Goal: Information Seeking & Learning: Learn about a topic

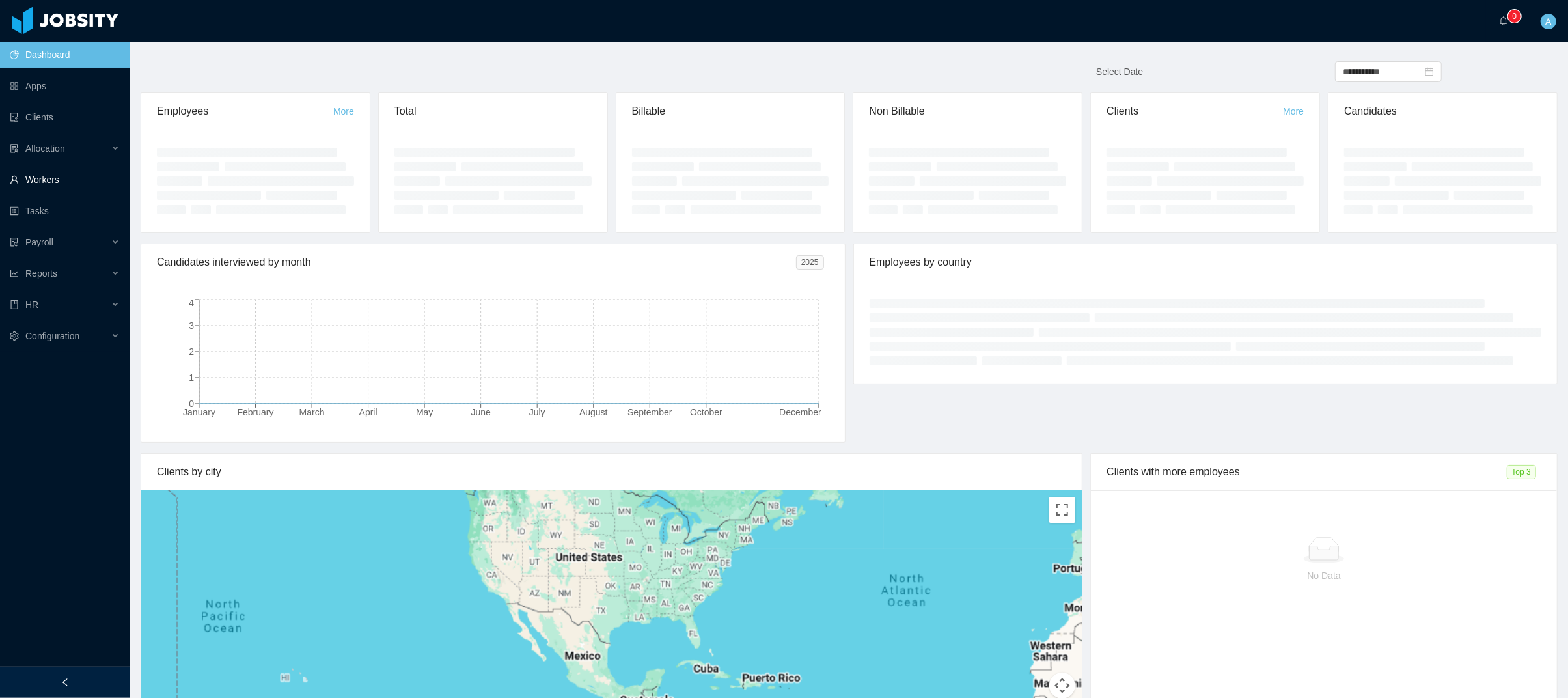
click at [62, 178] on link "Workers" at bounding box center [64, 180] width 110 height 26
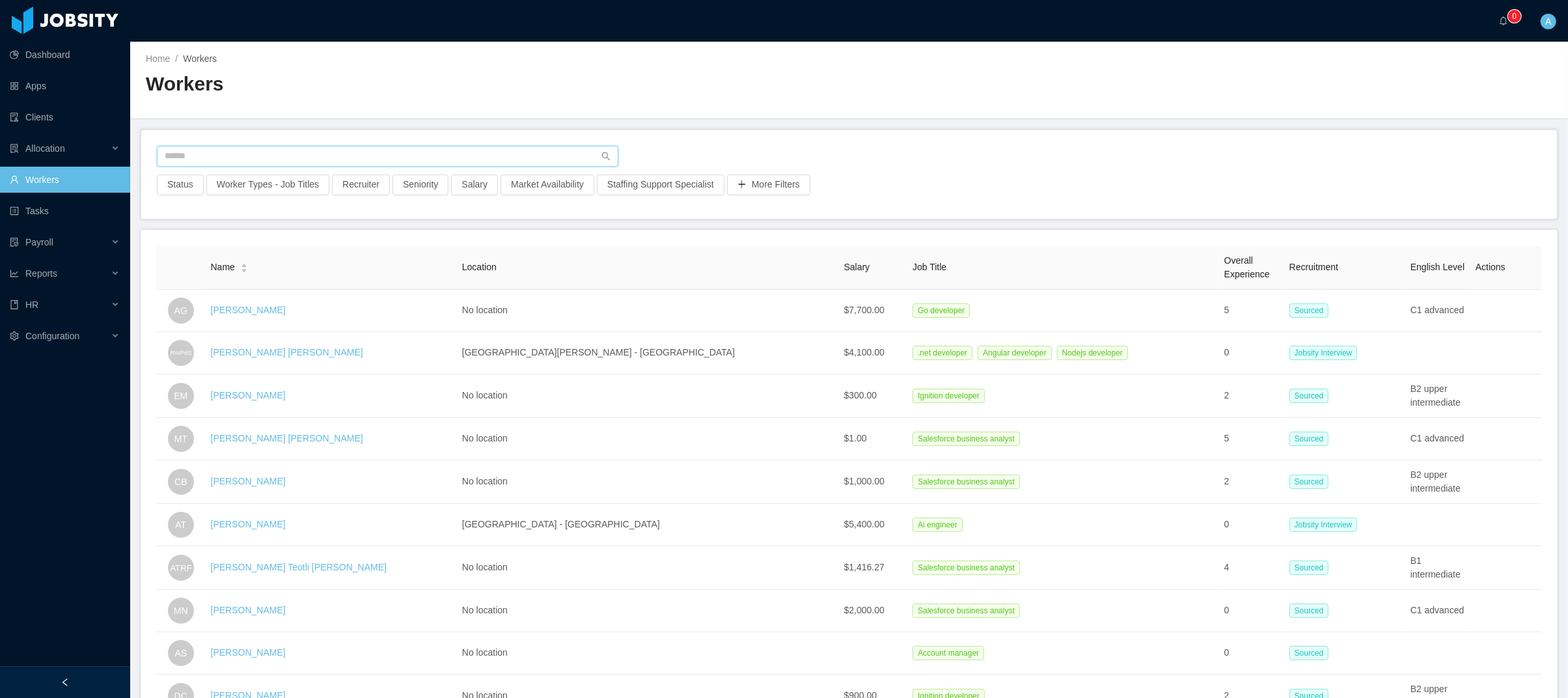
click at [302, 163] on input "text" at bounding box center [387, 155] width 461 height 20
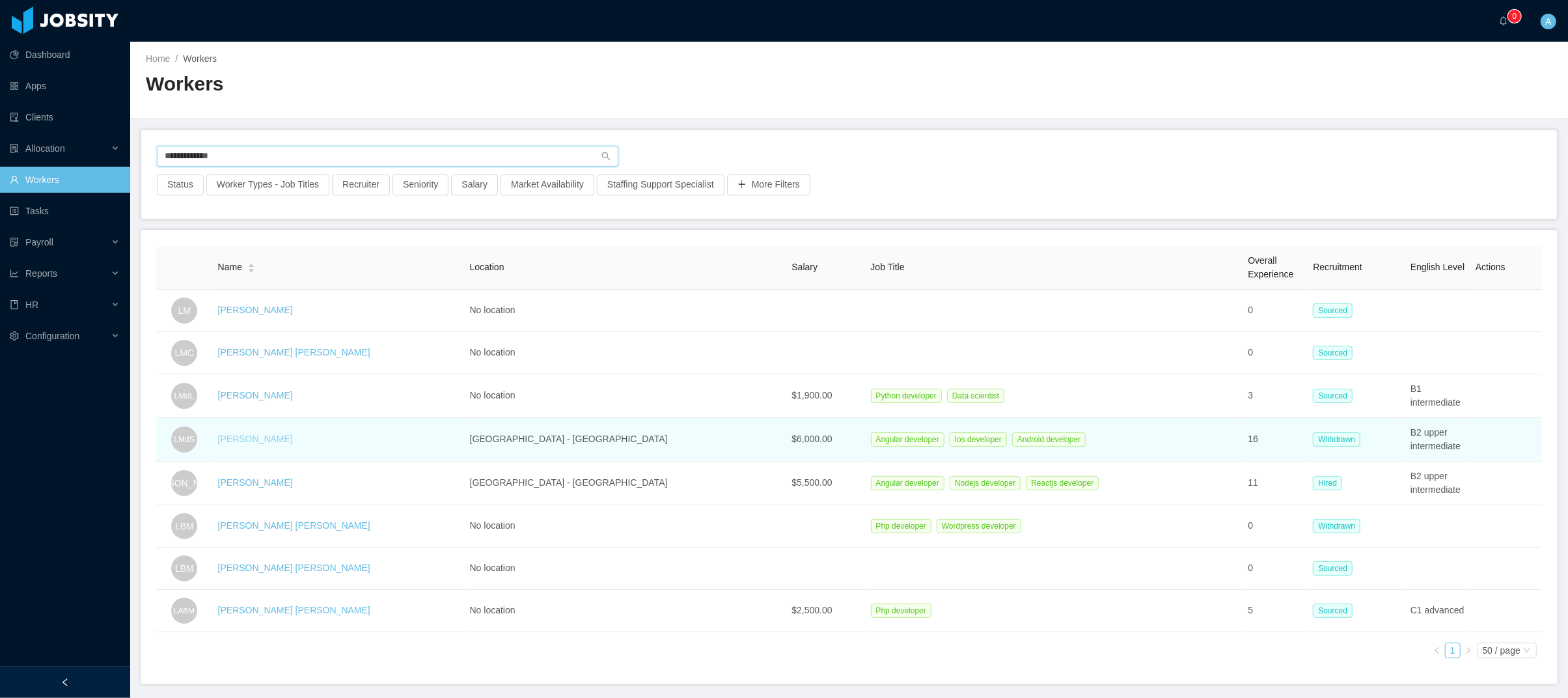
type input "**********"
click at [267, 444] on link "[PERSON_NAME]" at bounding box center [255, 438] width 75 height 11
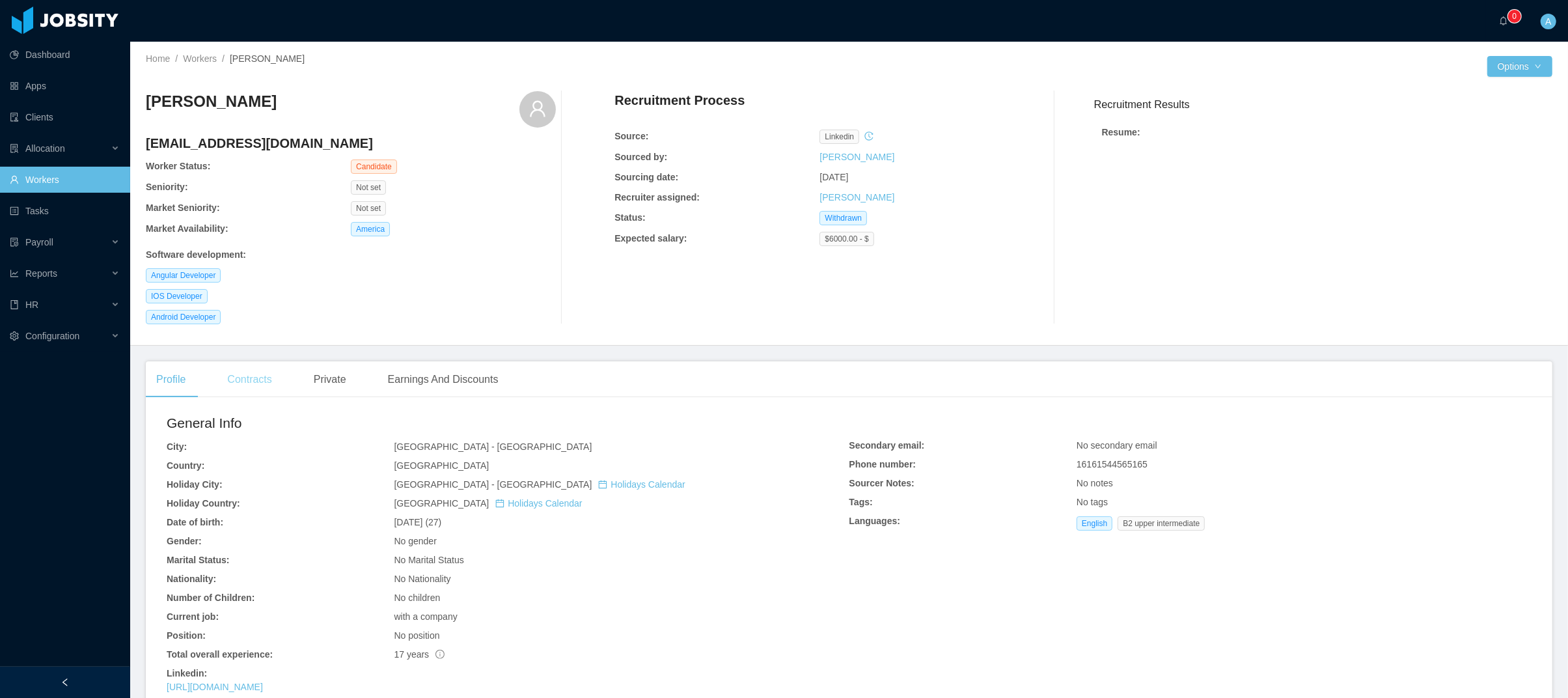
click at [264, 387] on div "Contracts" at bounding box center [249, 380] width 65 height 37
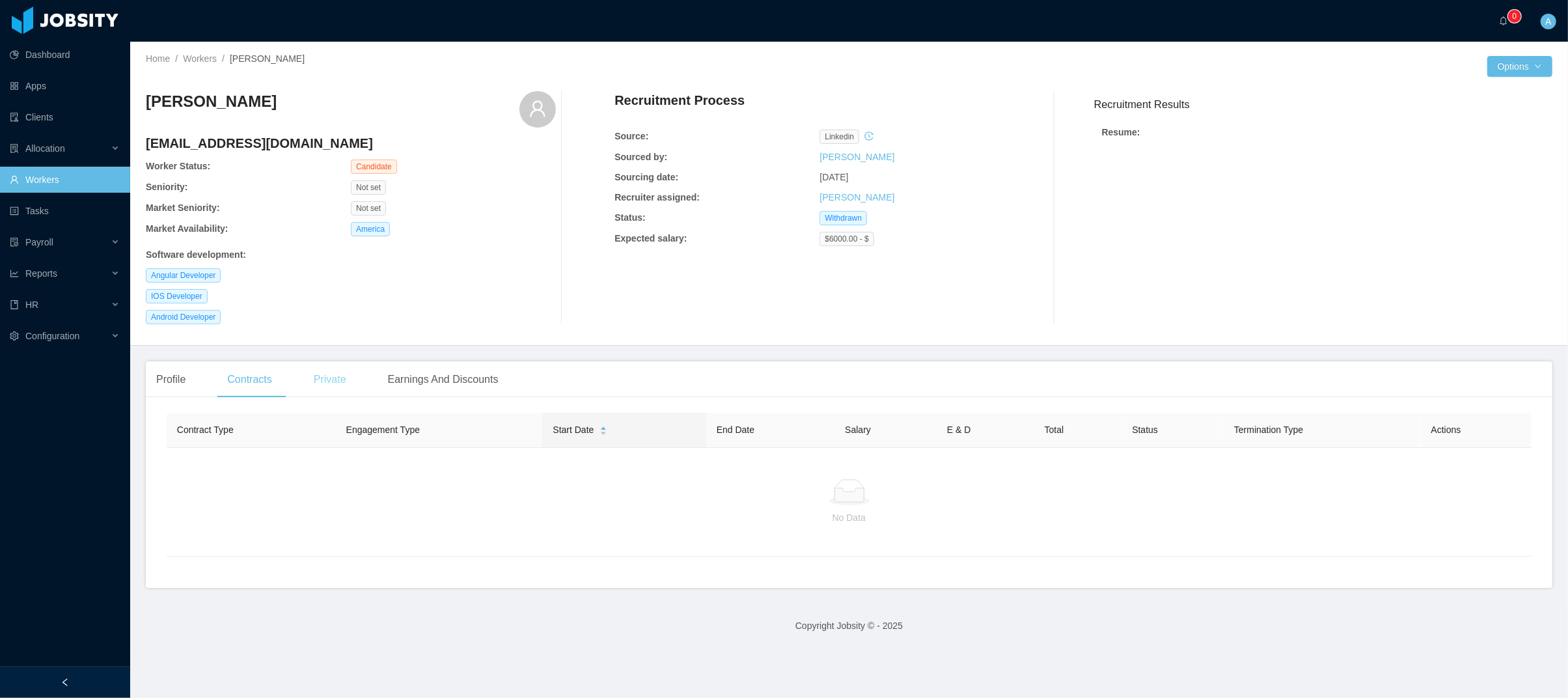
click at [324, 388] on div "Private" at bounding box center [329, 380] width 53 height 37
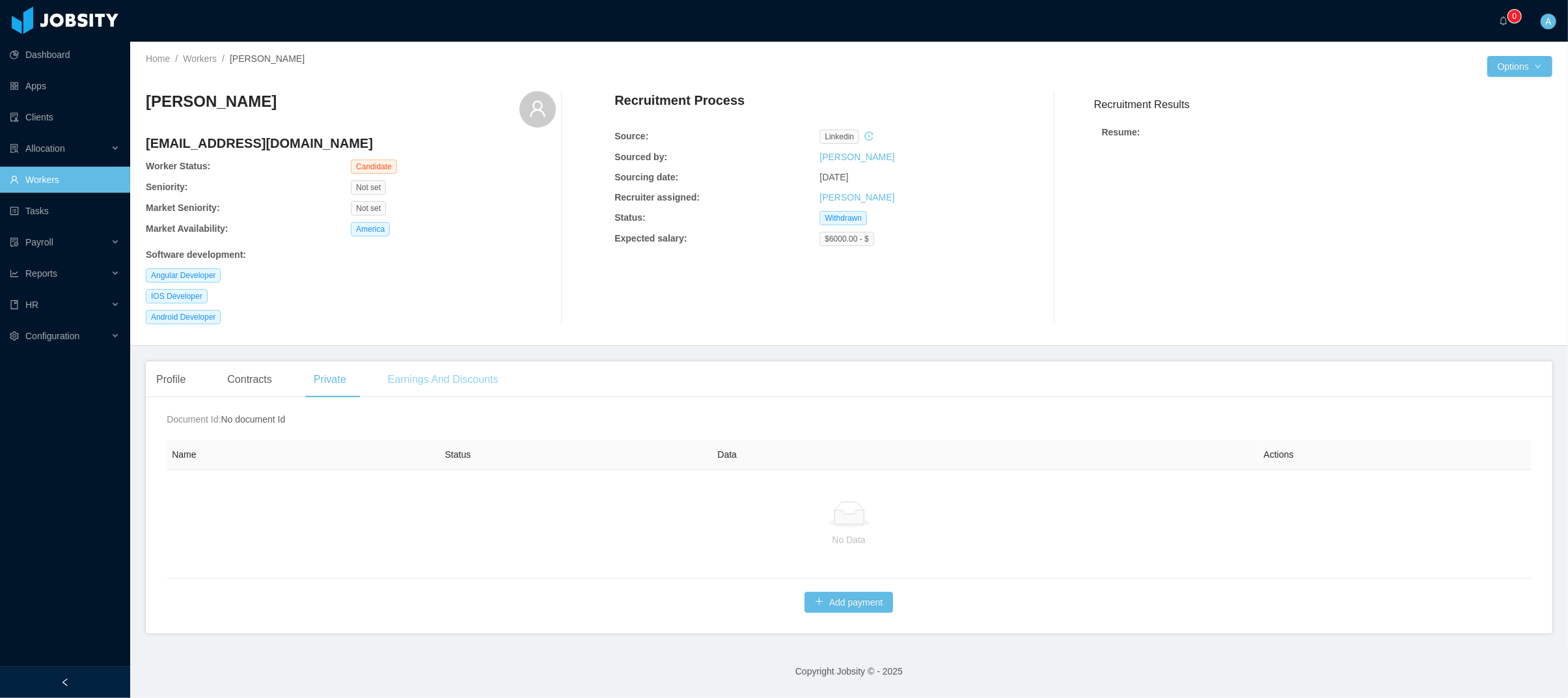
click at [435, 382] on div "Earnings And Discounts" at bounding box center [443, 380] width 131 height 37
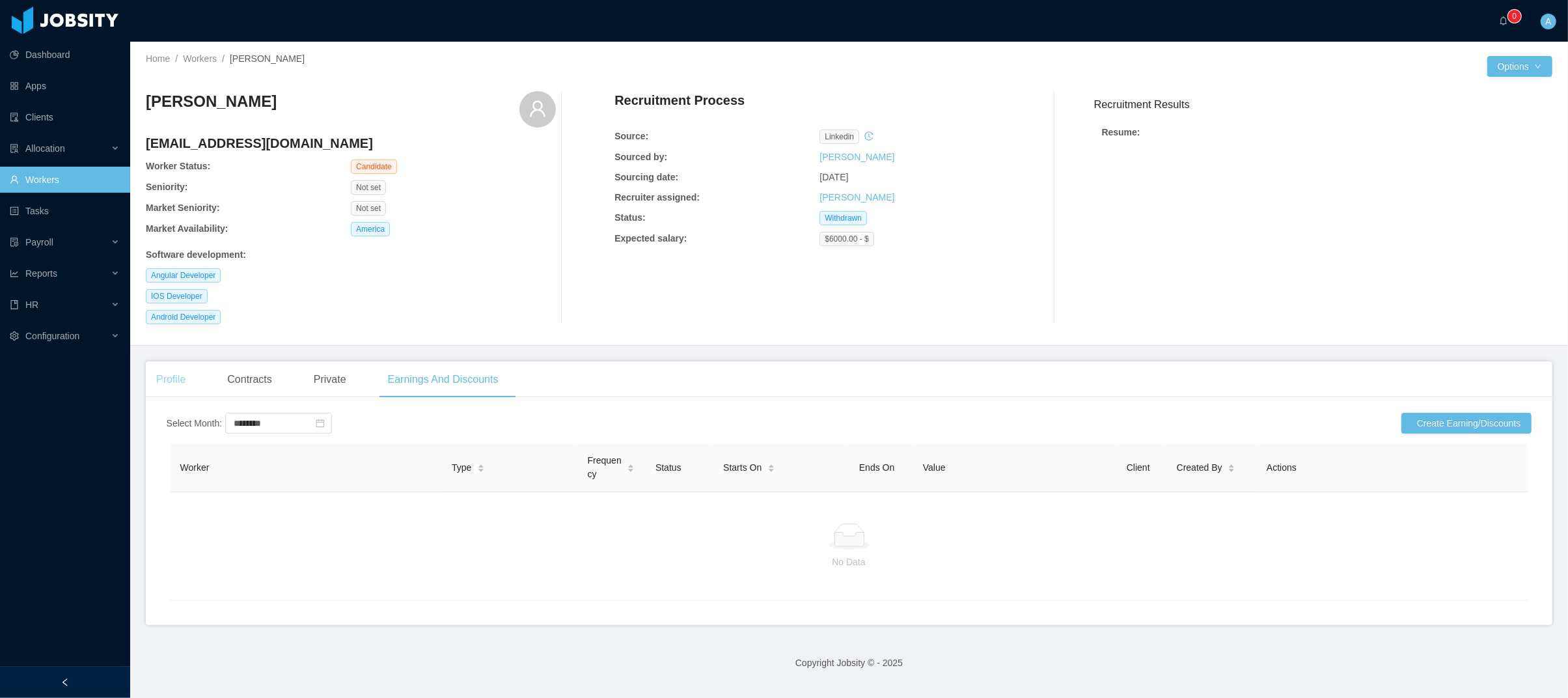
click at [183, 392] on div "Profile" at bounding box center [171, 380] width 50 height 37
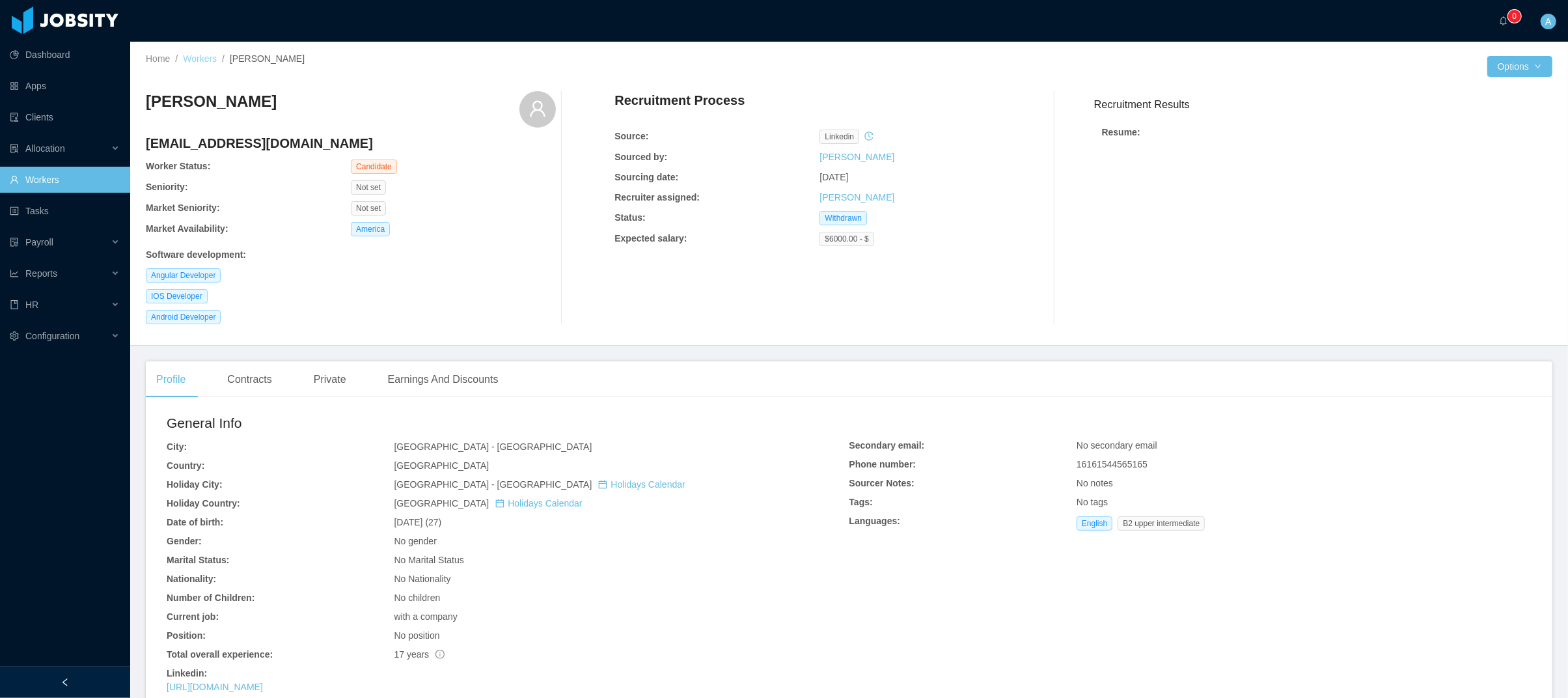
click at [198, 54] on link "Workers" at bounding box center [199, 58] width 34 height 11
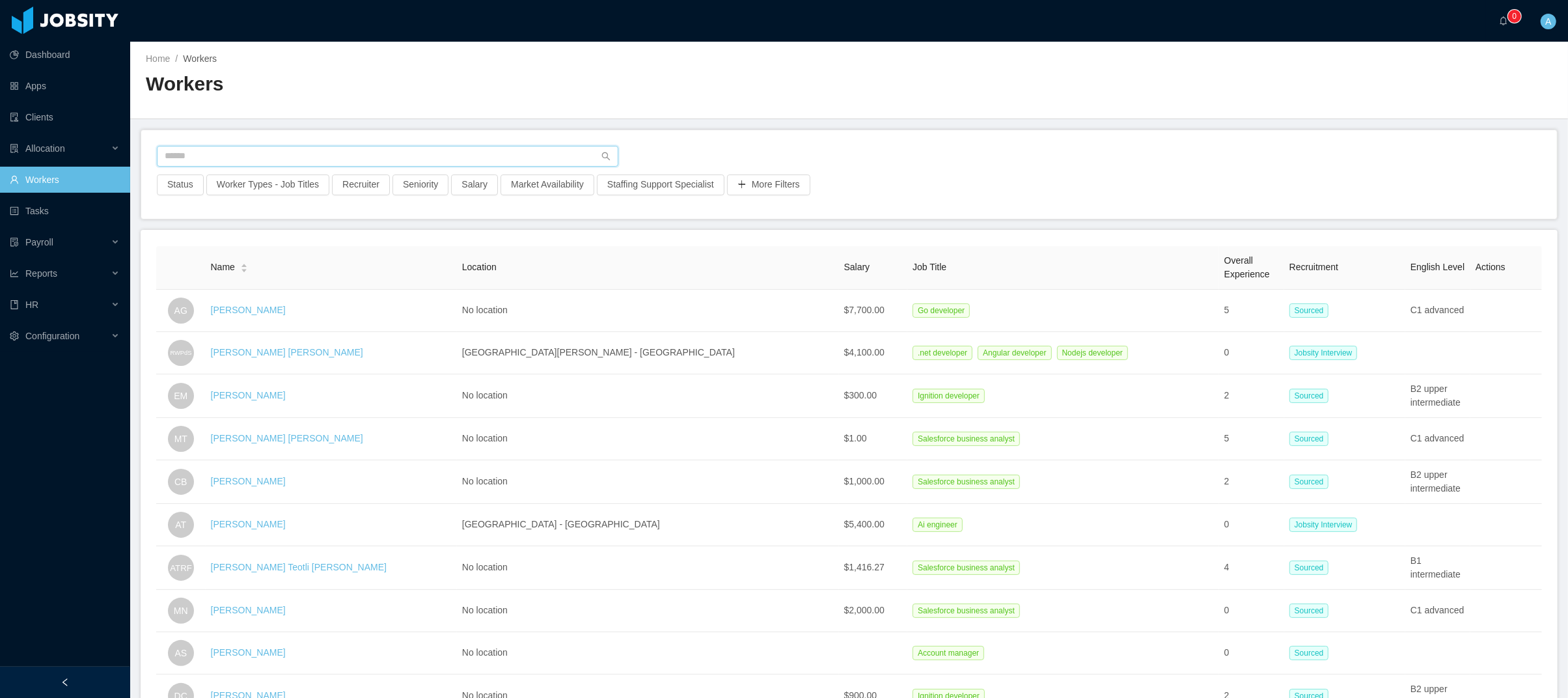
click at [282, 146] on input "text" at bounding box center [387, 155] width 461 height 20
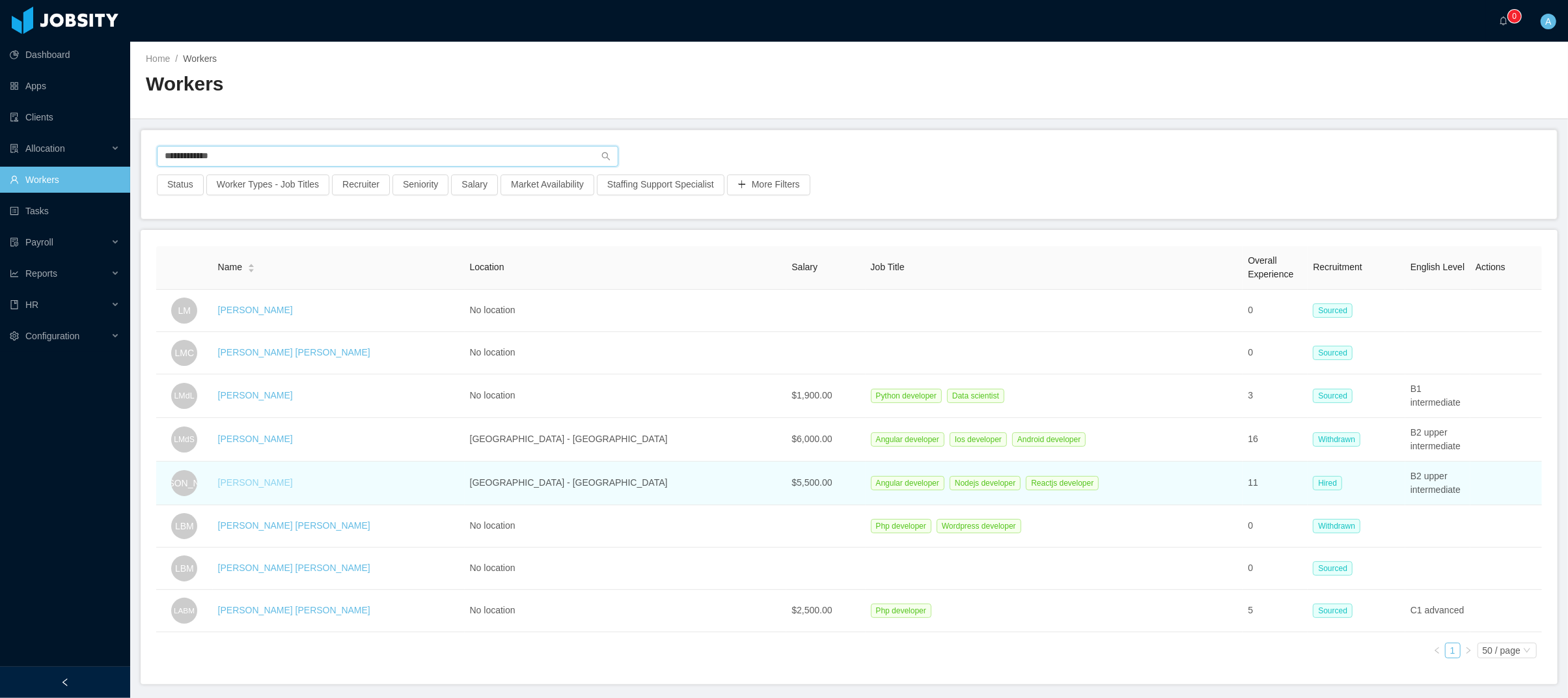
type input "**********"
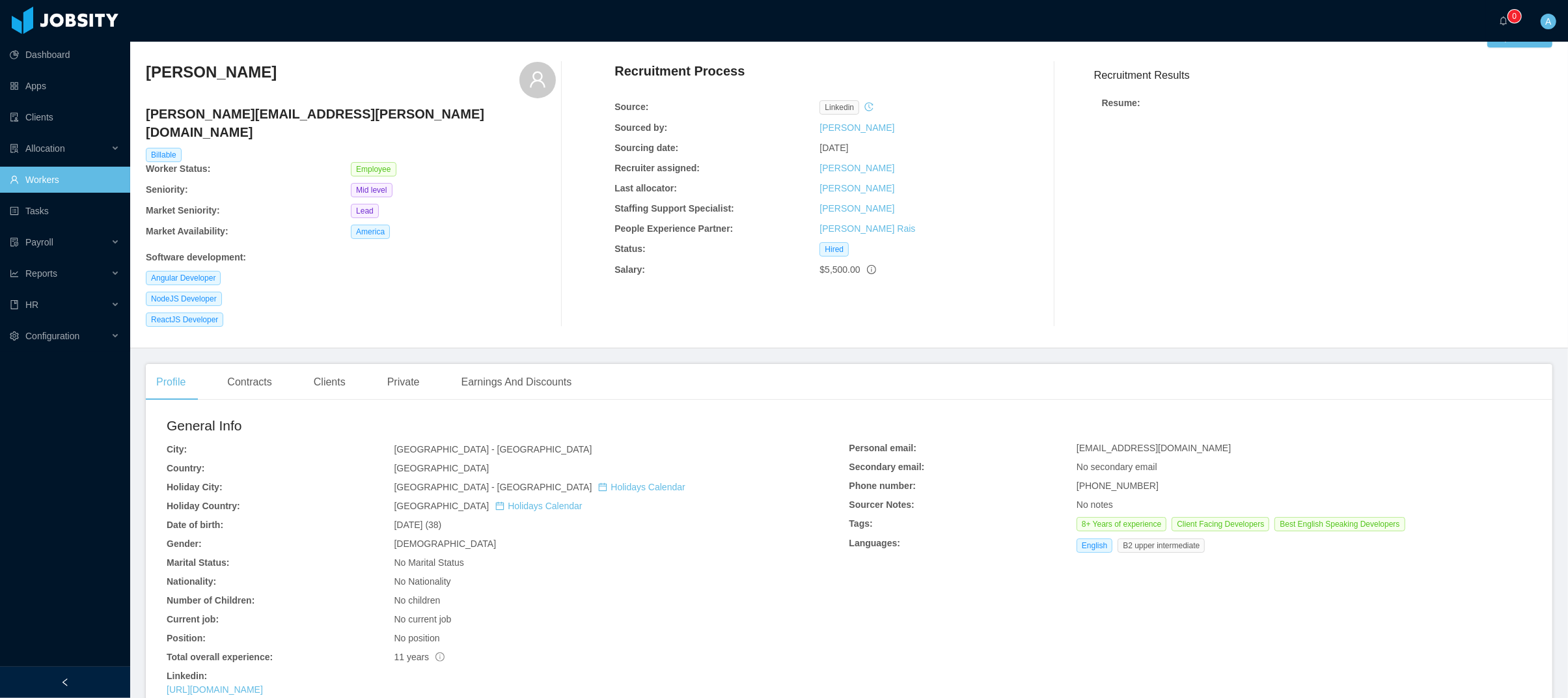
scroll to position [30, 0]
click at [339, 369] on div "Clients" at bounding box center [329, 382] width 52 height 37
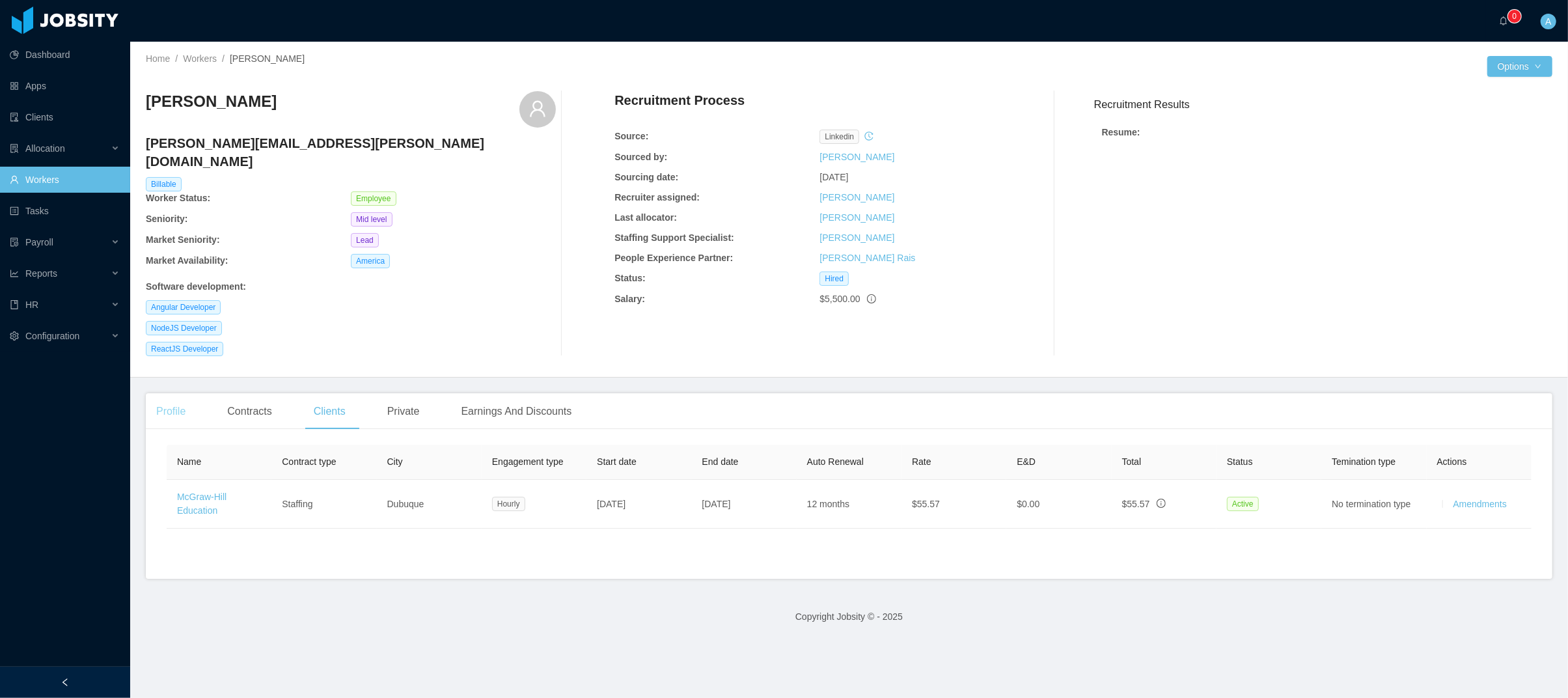
click at [179, 393] on div "Profile" at bounding box center [171, 412] width 50 height 37
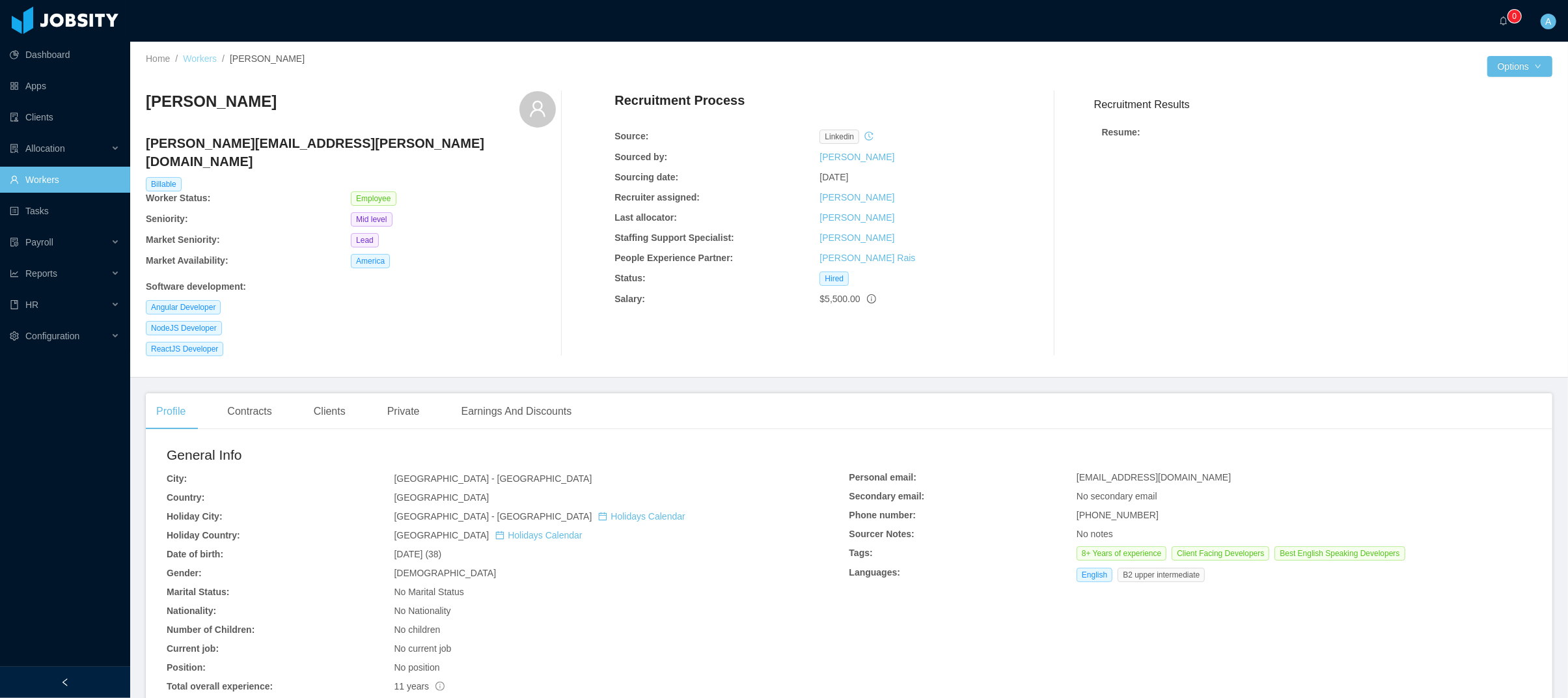
click at [211, 60] on link "Workers" at bounding box center [199, 58] width 34 height 11
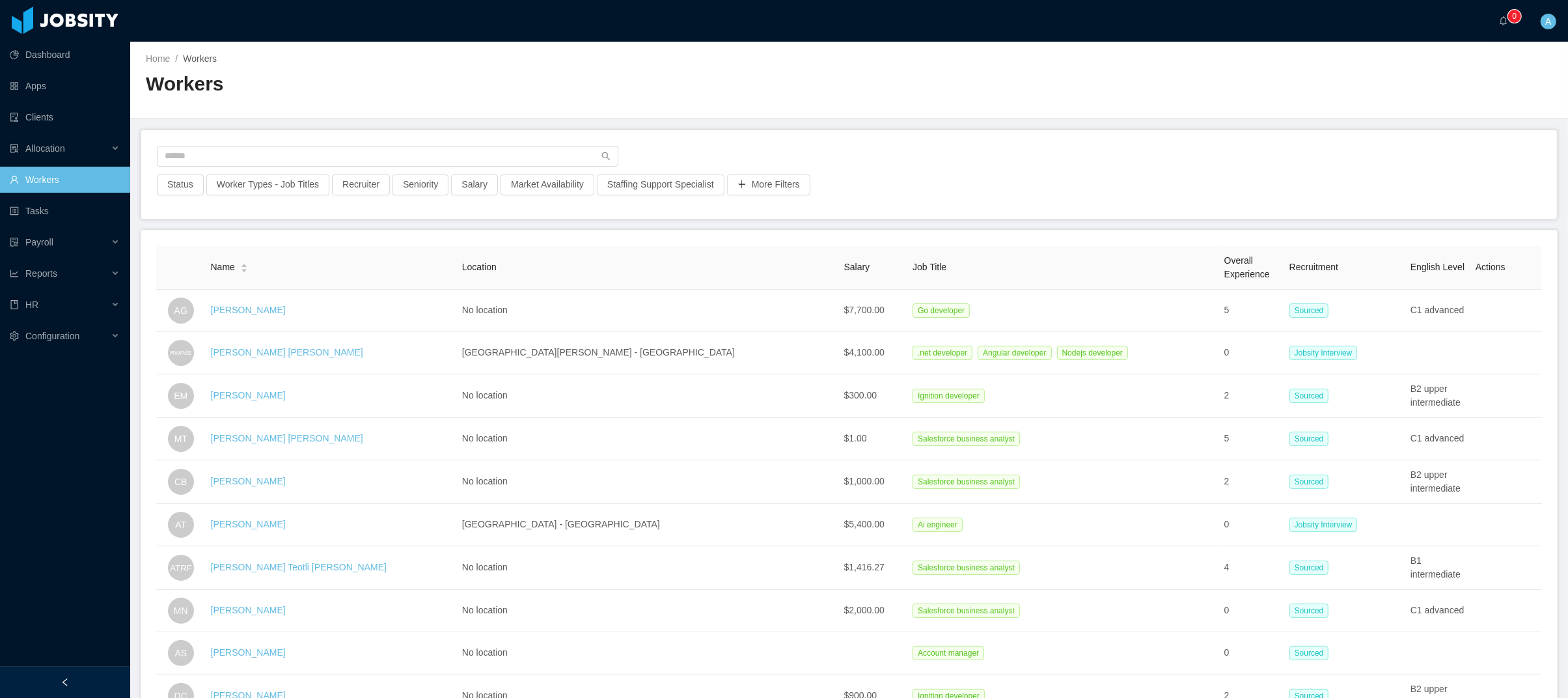
click at [400, 168] on div at bounding box center [850, 159] width 1385 height 28
click at [408, 159] on input "text" at bounding box center [387, 155] width 461 height 20
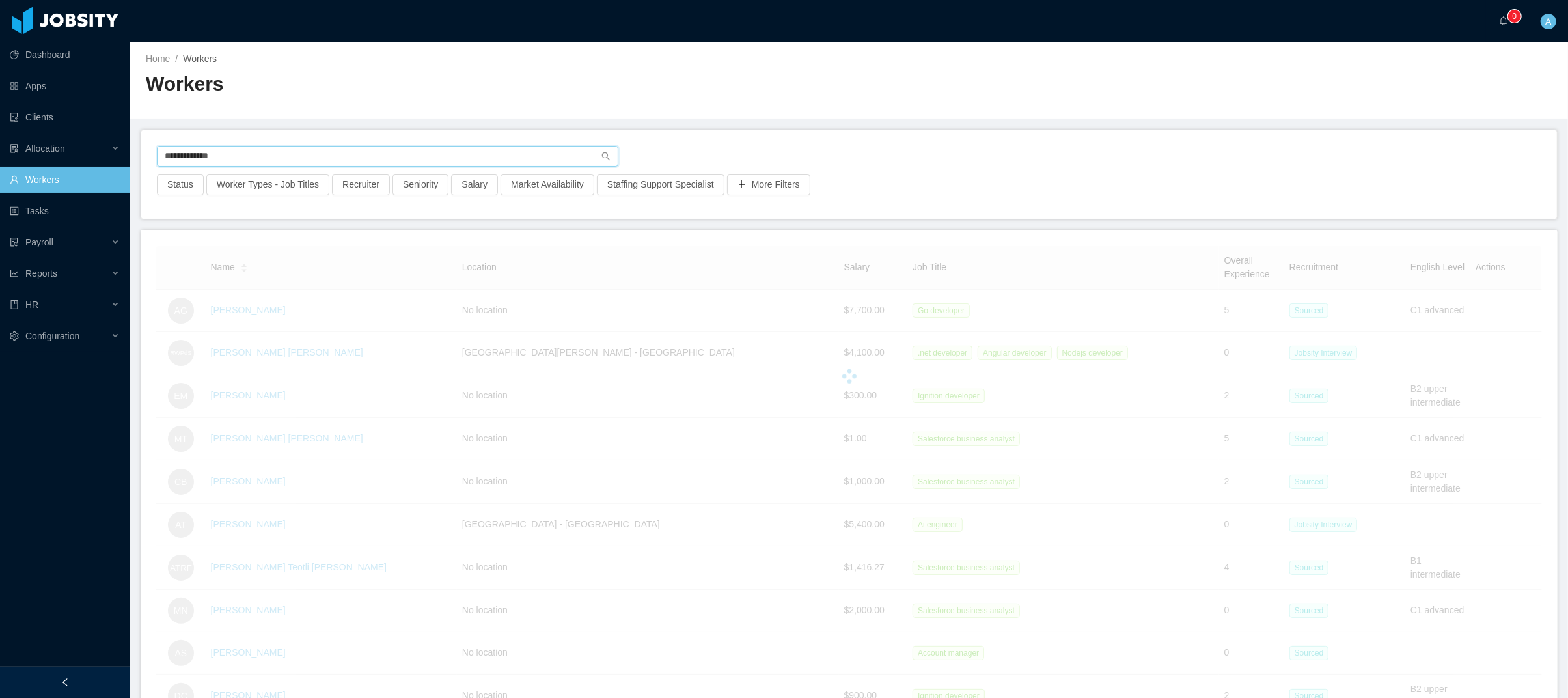
type input "**********"
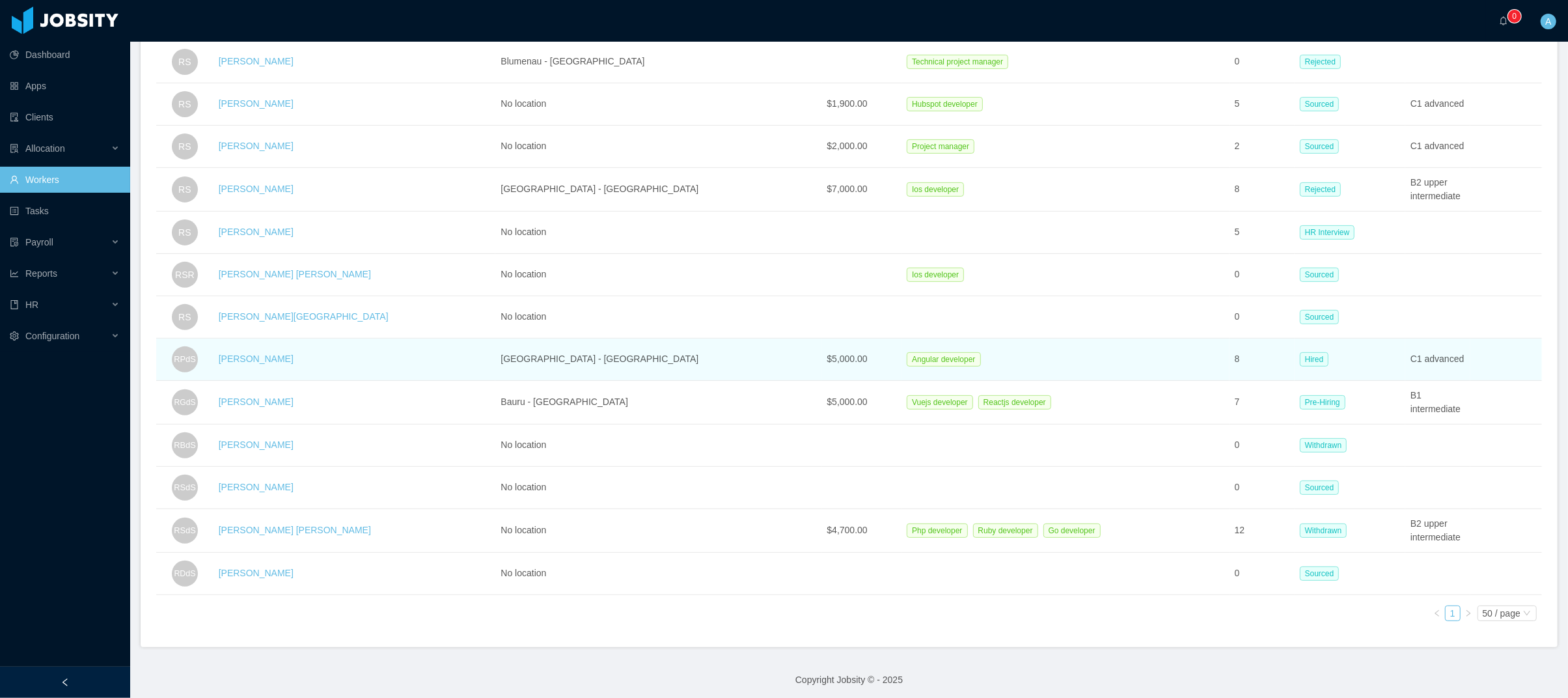
scroll to position [334, 0]
click at [265, 363] on link "Rodrigo Prudencio da Silva" at bounding box center [255, 357] width 75 height 11
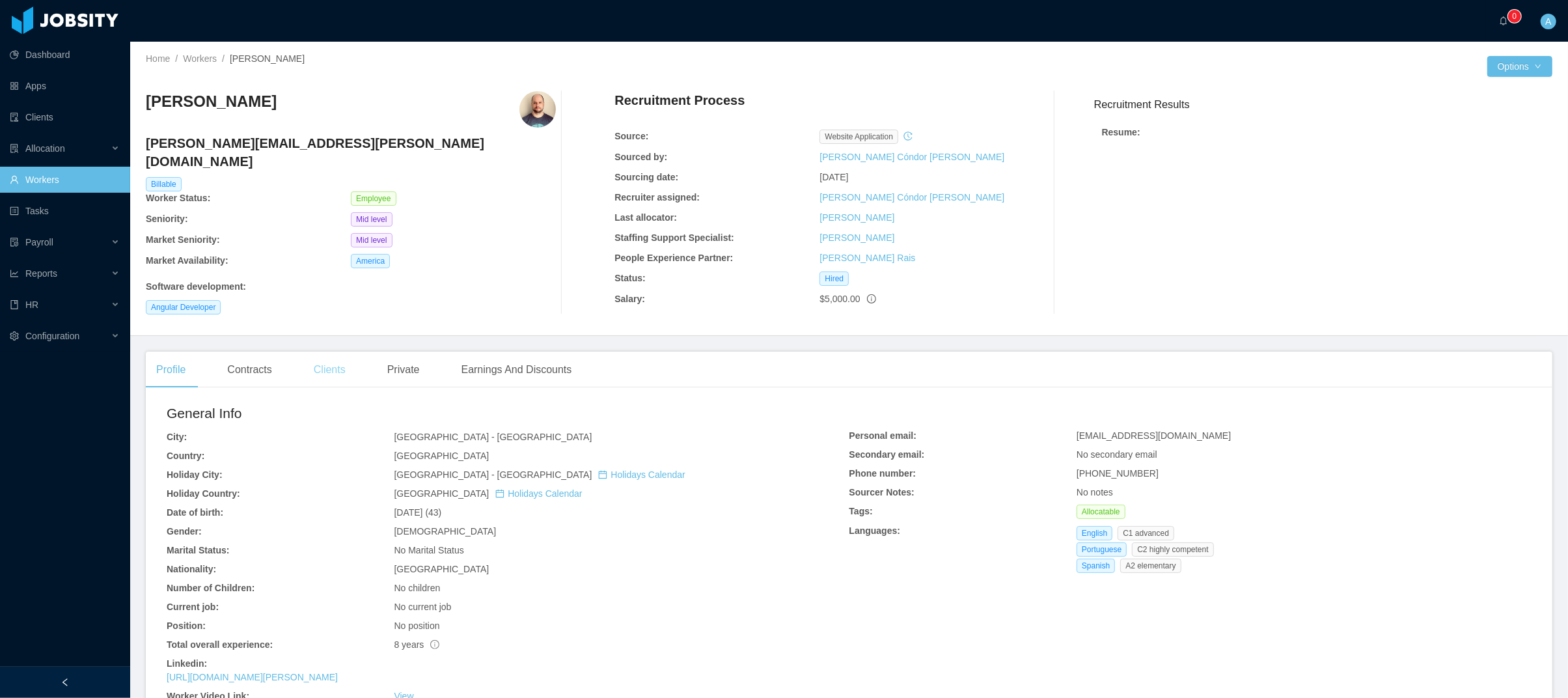
click at [318, 356] on div "Clients" at bounding box center [329, 370] width 52 height 37
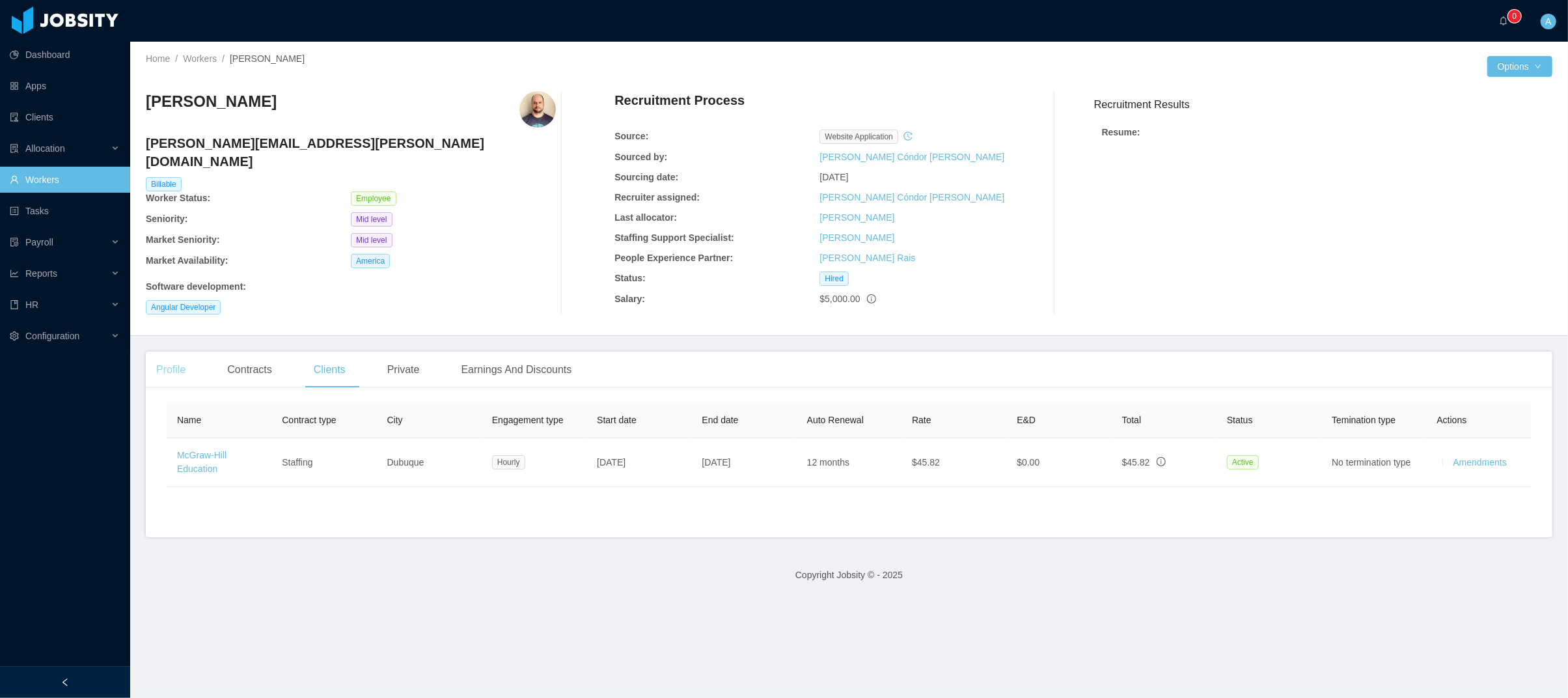
click at [164, 356] on div "Profile" at bounding box center [171, 370] width 50 height 37
